Goal: Transaction & Acquisition: Book appointment/travel/reservation

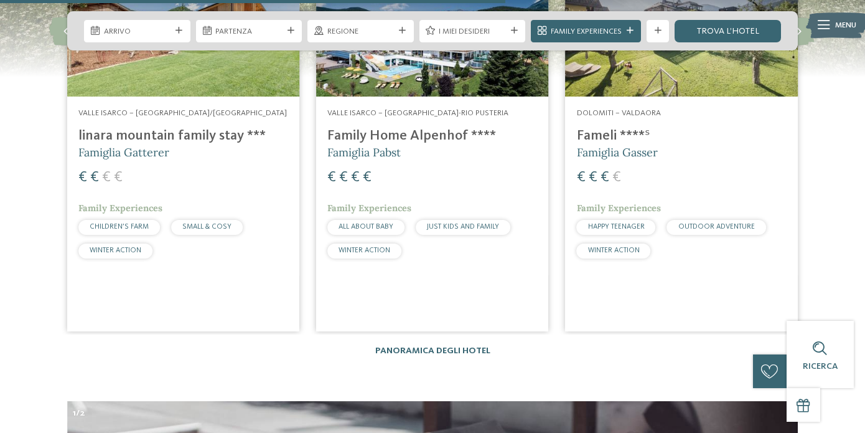
scroll to position [2863, 0]
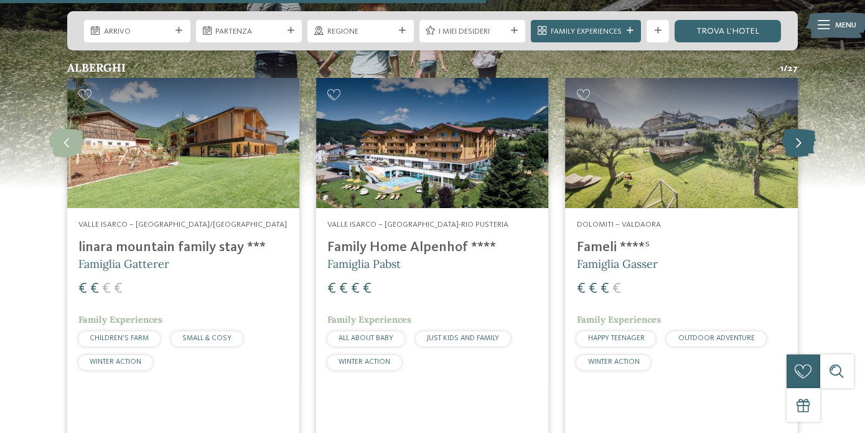
click at [795, 129] on icon at bounding box center [799, 143] width 34 height 28
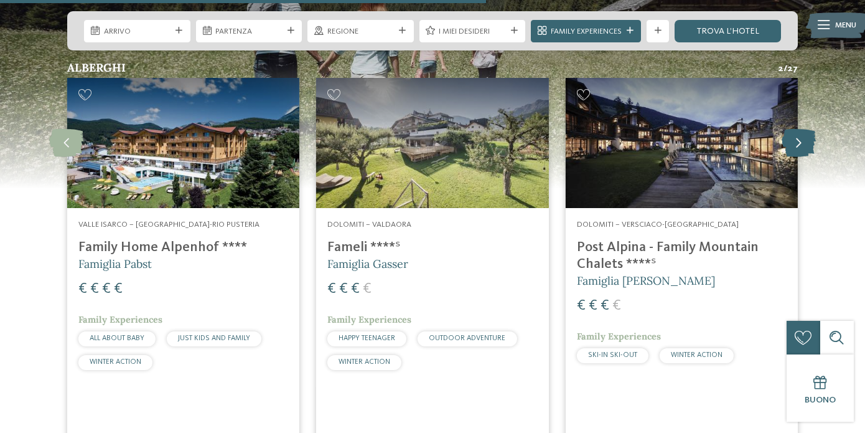
click at [794, 129] on icon at bounding box center [799, 143] width 34 height 28
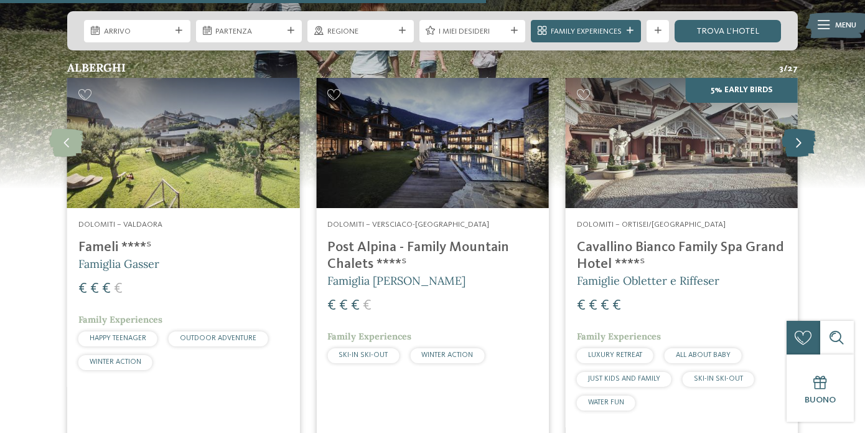
click at [794, 129] on icon at bounding box center [799, 143] width 34 height 28
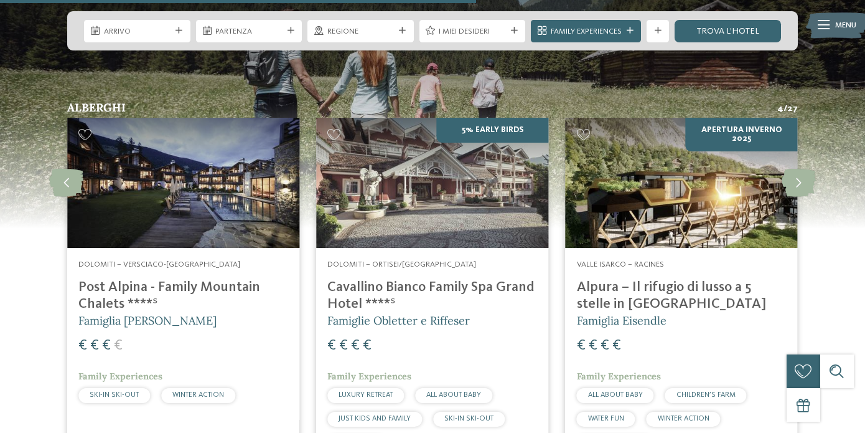
scroll to position [2801, 0]
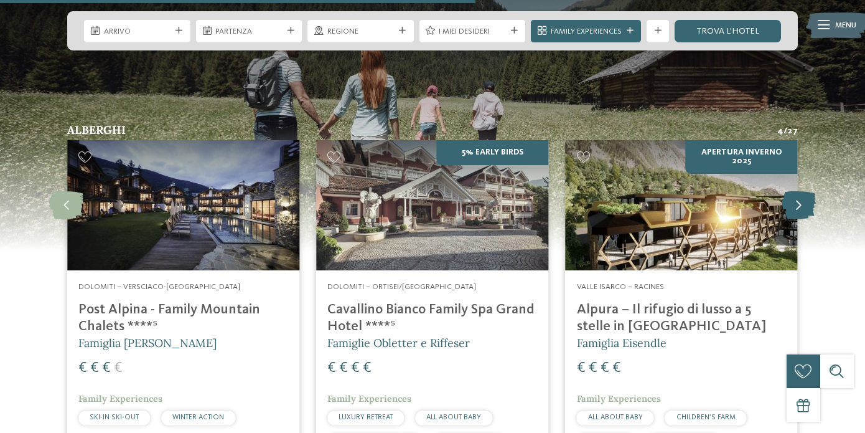
click at [792, 191] on icon at bounding box center [799, 205] width 34 height 28
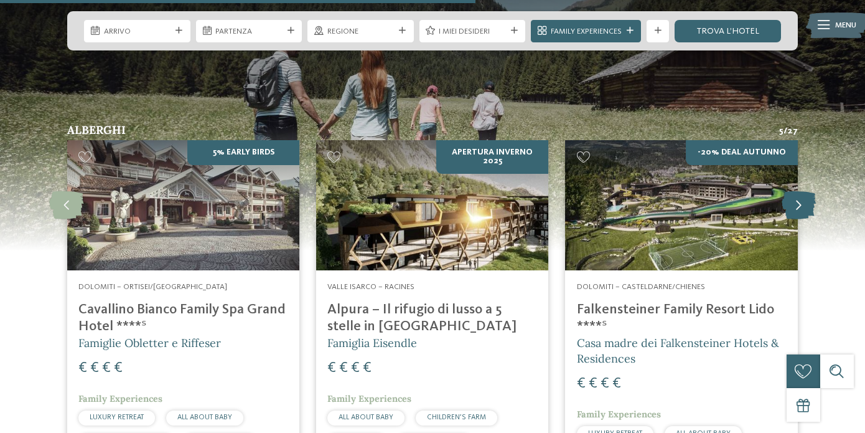
click at [796, 191] on icon at bounding box center [799, 205] width 34 height 28
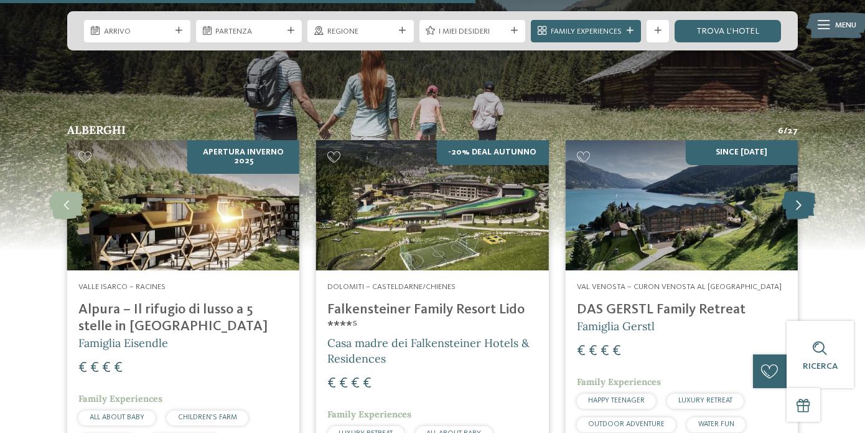
click at [796, 191] on icon at bounding box center [799, 205] width 34 height 28
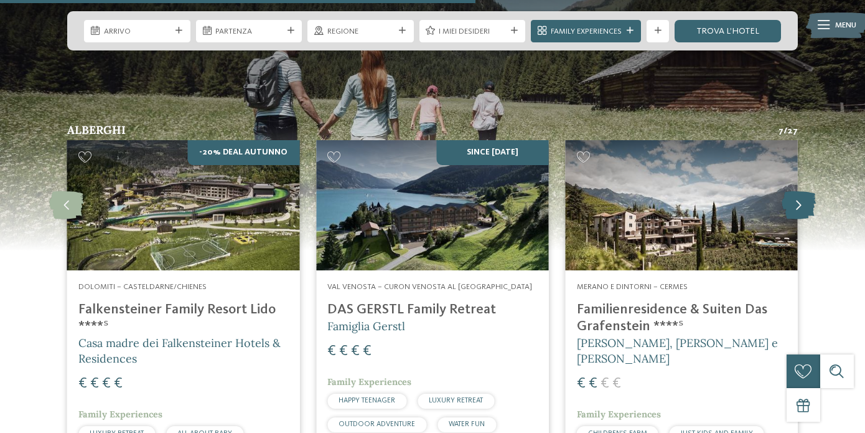
click at [796, 191] on icon at bounding box center [799, 205] width 34 height 28
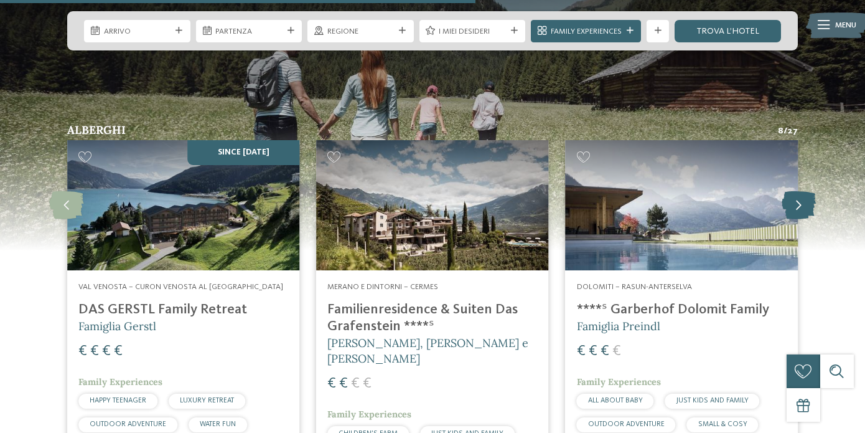
click at [796, 191] on icon at bounding box center [799, 205] width 34 height 28
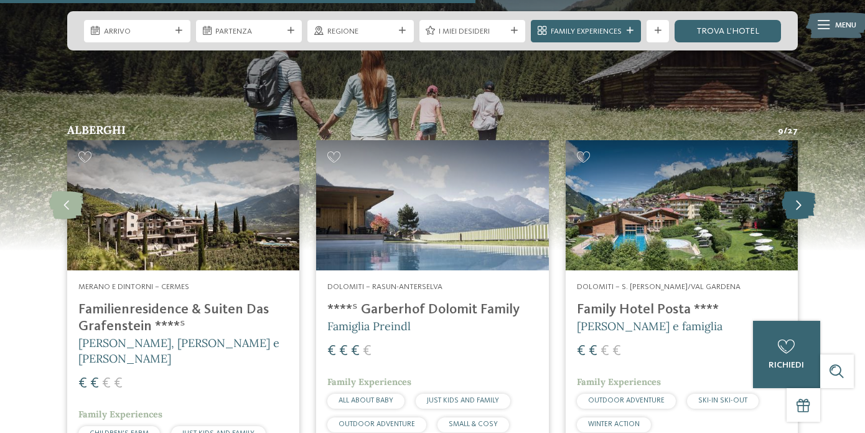
click at [796, 191] on icon at bounding box center [799, 205] width 34 height 28
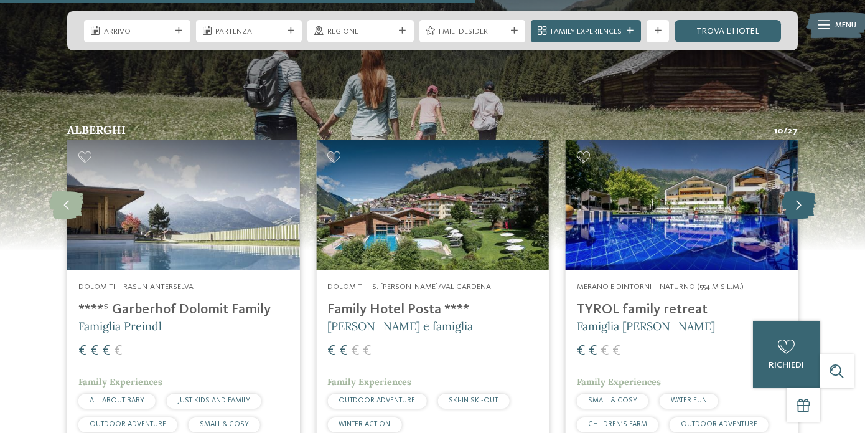
click at [796, 191] on icon at bounding box center [799, 205] width 34 height 28
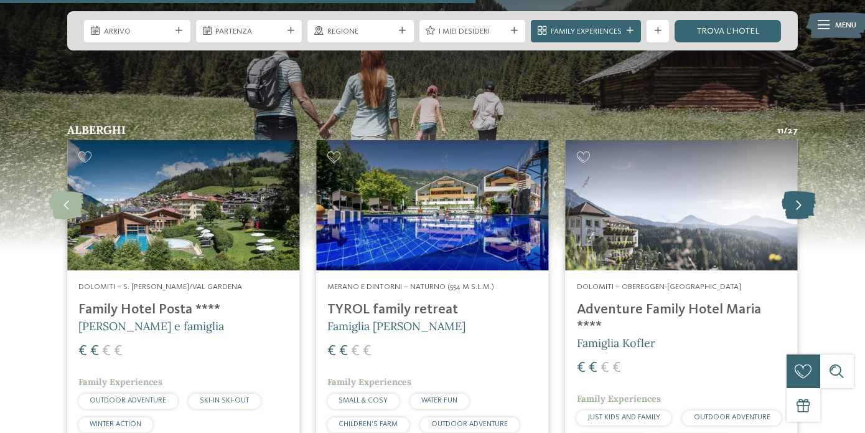
click at [796, 191] on icon at bounding box center [799, 205] width 34 height 28
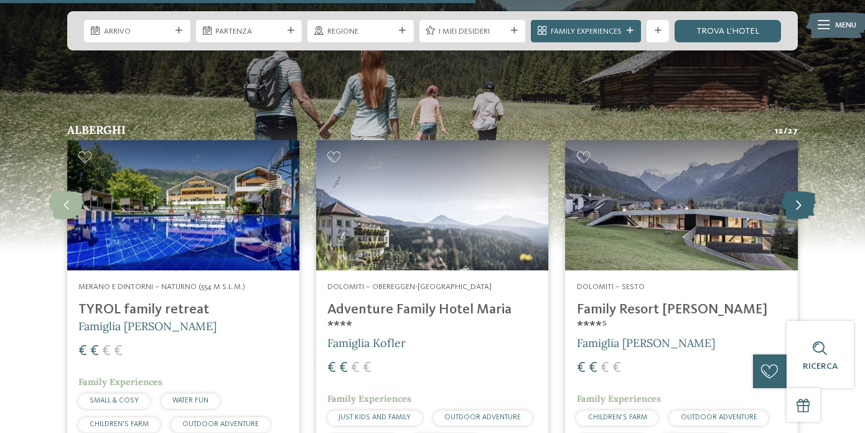
click at [796, 191] on icon at bounding box center [799, 205] width 34 height 28
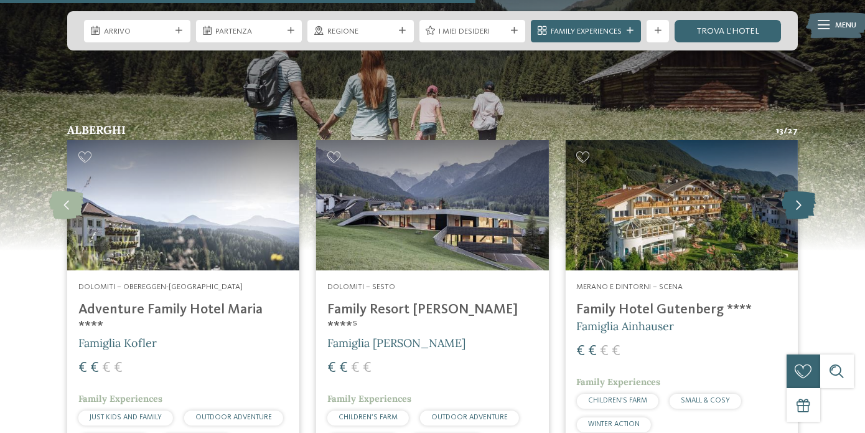
click at [796, 191] on icon at bounding box center [799, 205] width 34 height 28
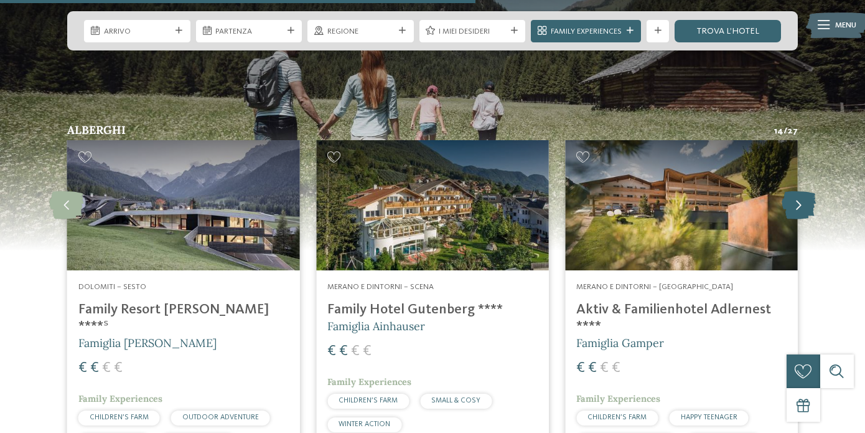
click at [796, 191] on icon at bounding box center [799, 205] width 34 height 28
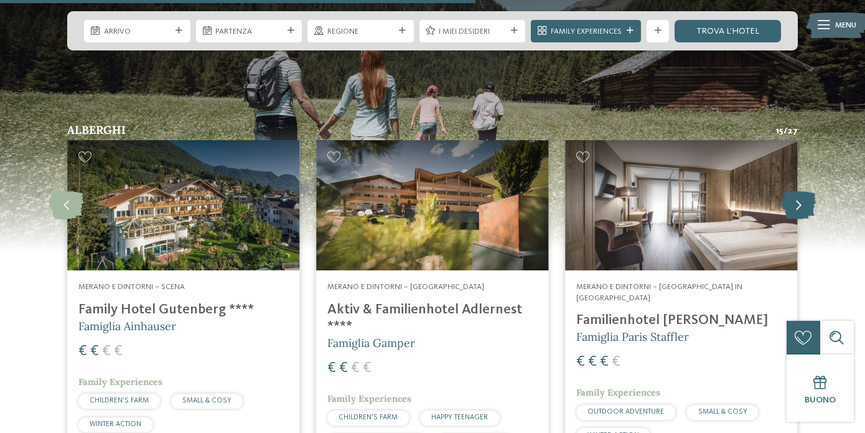
click at [796, 191] on icon at bounding box center [799, 205] width 34 height 28
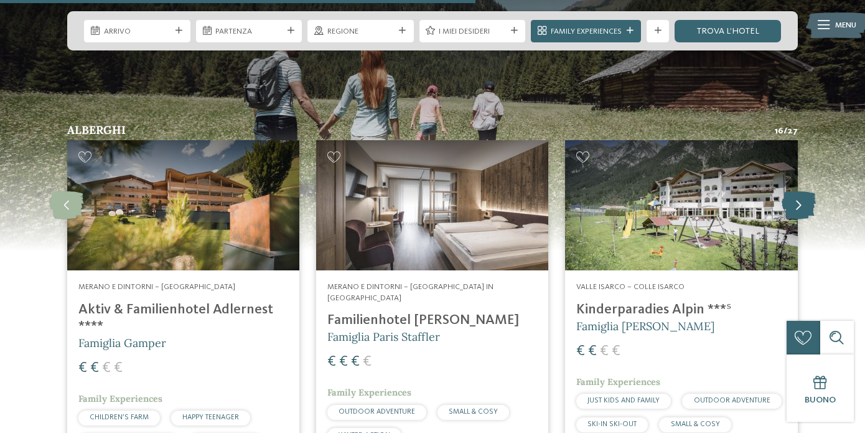
click at [796, 191] on icon at bounding box center [799, 205] width 34 height 28
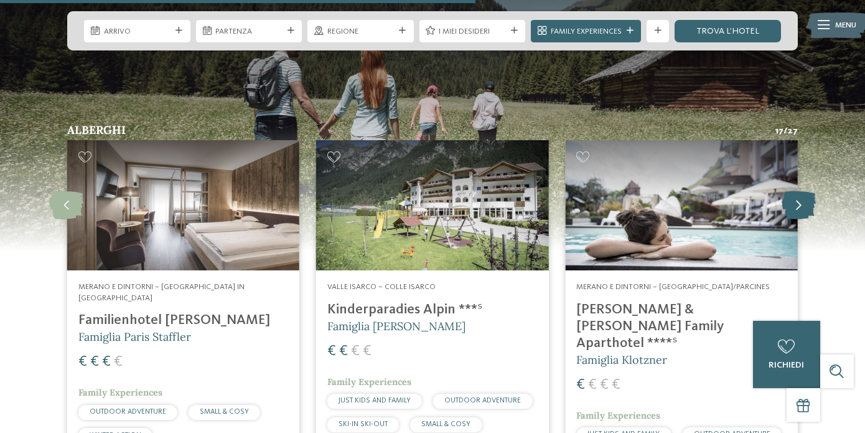
click at [796, 191] on icon at bounding box center [799, 205] width 34 height 28
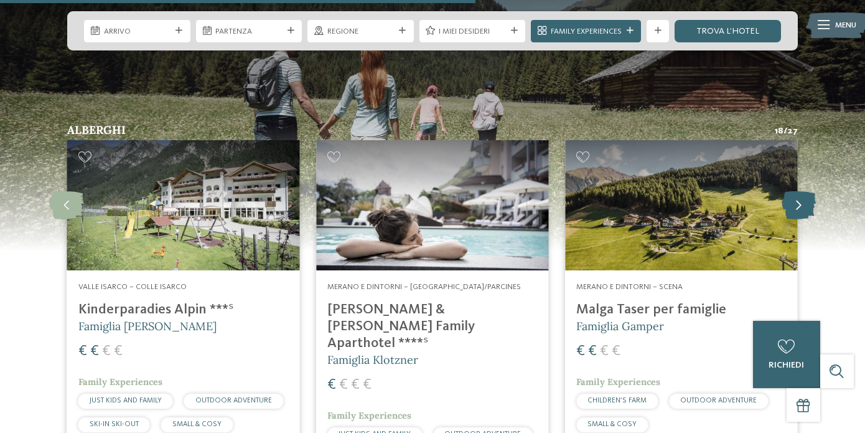
click at [796, 191] on icon at bounding box center [799, 205] width 34 height 28
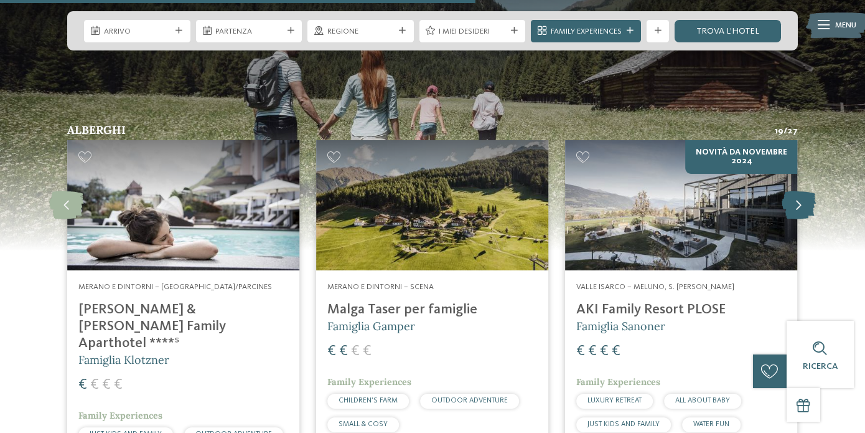
click at [796, 191] on icon at bounding box center [799, 205] width 34 height 28
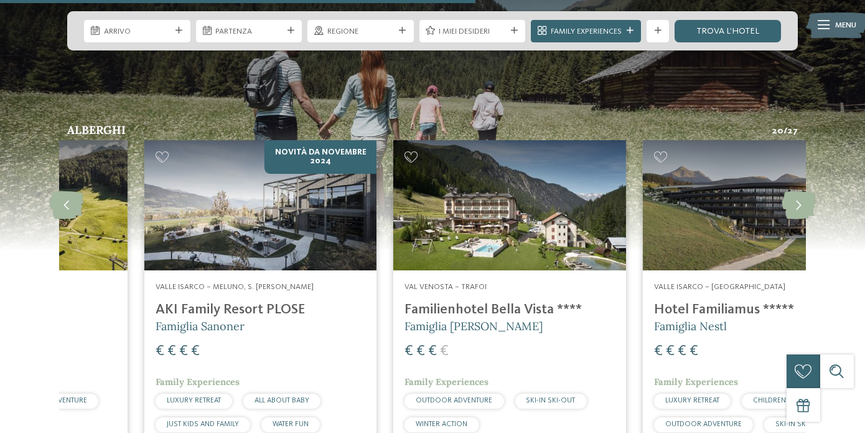
click at [318, 301] on h4 "AKI Family Resort PLOSE" at bounding box center [261, 309] width 210 height 17
click at [808, 191] on icon at bounding box center [799, 205] width 34 height 28
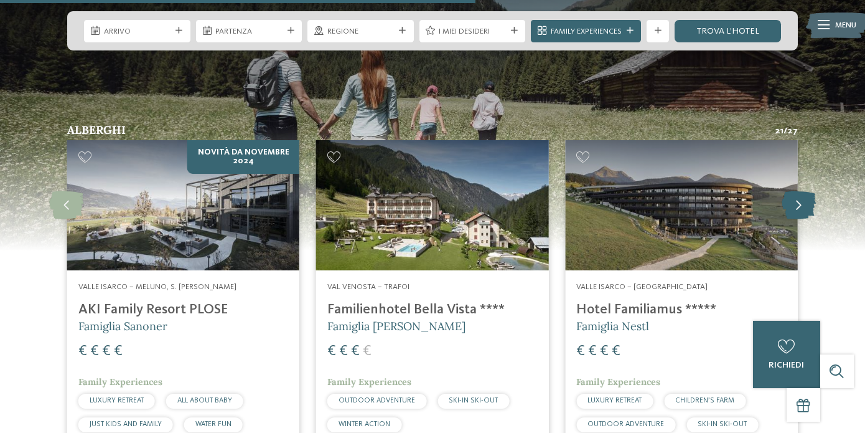
click at [801, 191] on icon at bounding box center [799, 205] width 34 height 28
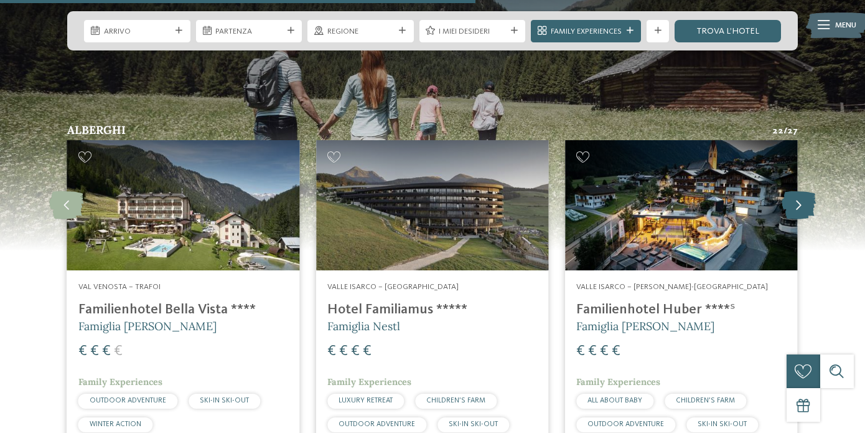
click at [799, 191] on icon at bounding box center [799, 205] width 34 height 28
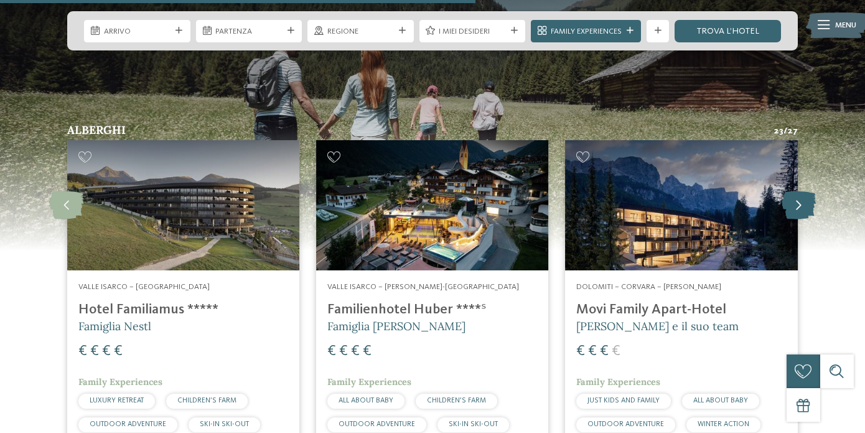
click at [800, 191] on icon at bounding box center [799, 205] width 34 height 28
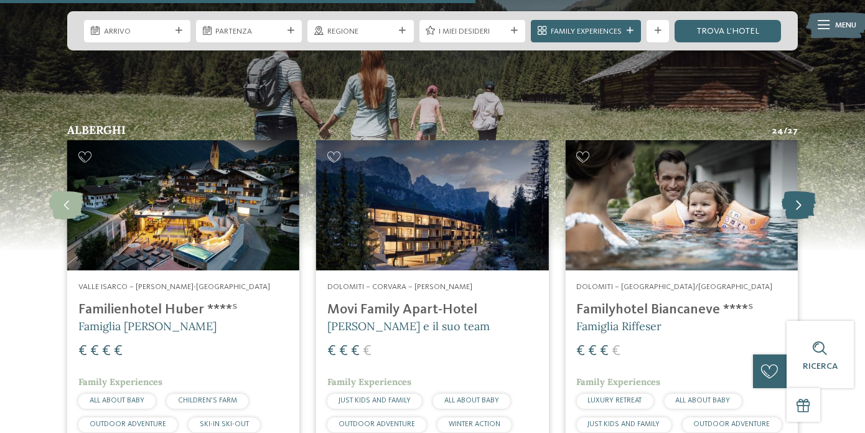
click at [799, 191] on icon at bounding box center [799, 205] width 34 height 28
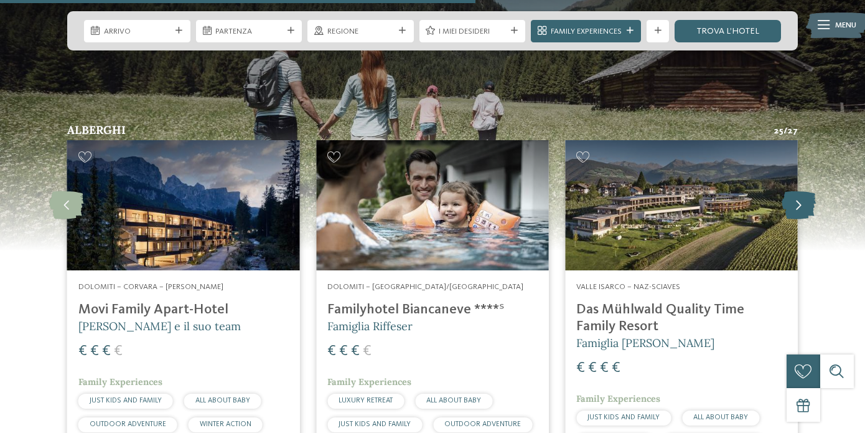
click at [799, 191] on icon at bounding box center [799, 205] width 34 height 28
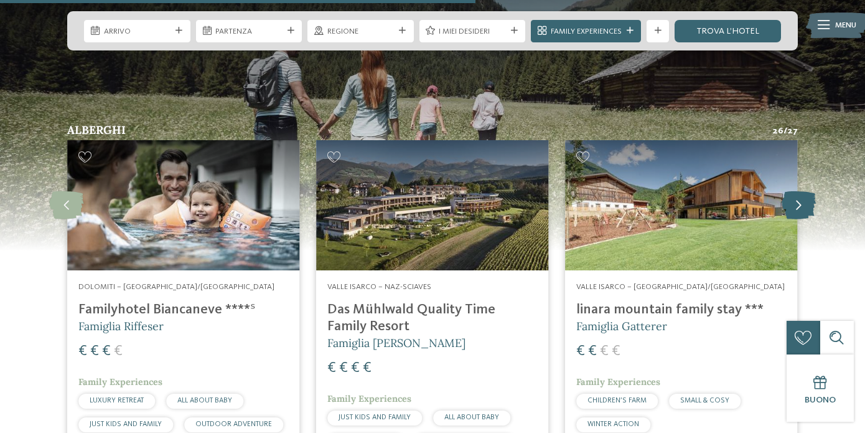
click at [799, 191] on icon at bounding box center [799, 205] width 34 height 28
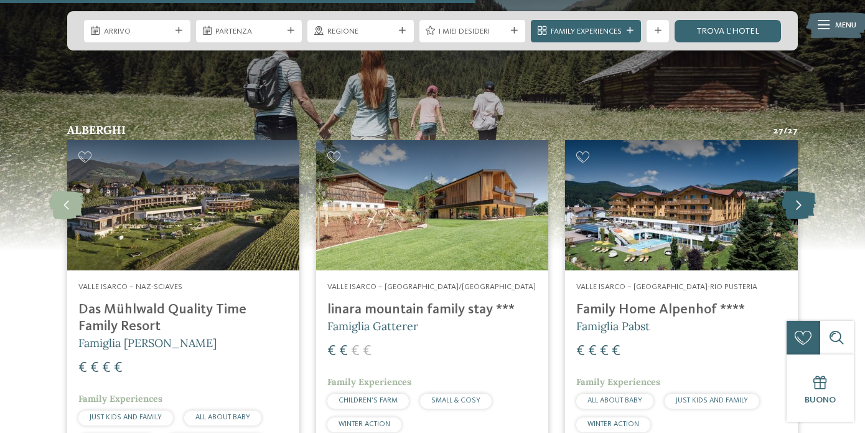
click at [799, 191] on icon at bounding box center [799, 205] width 34 height 28
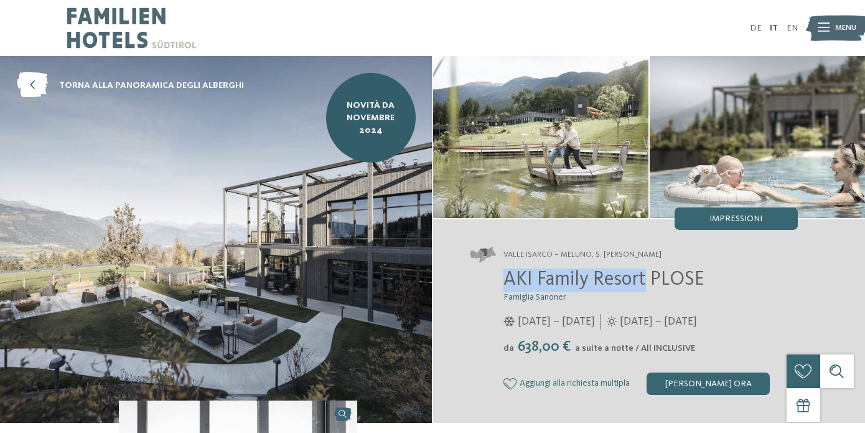
drag, startPoint x: 503, startPoint y: 280, endPoint x: 645, endPoint y: 280, distance: 141.3
click at [645, 280] on span "AKI Family Resort PLOSE" at bounding box center [603, 279] width 201 height 20
